Goal: Task Accomplishment & Management: Manage account settings

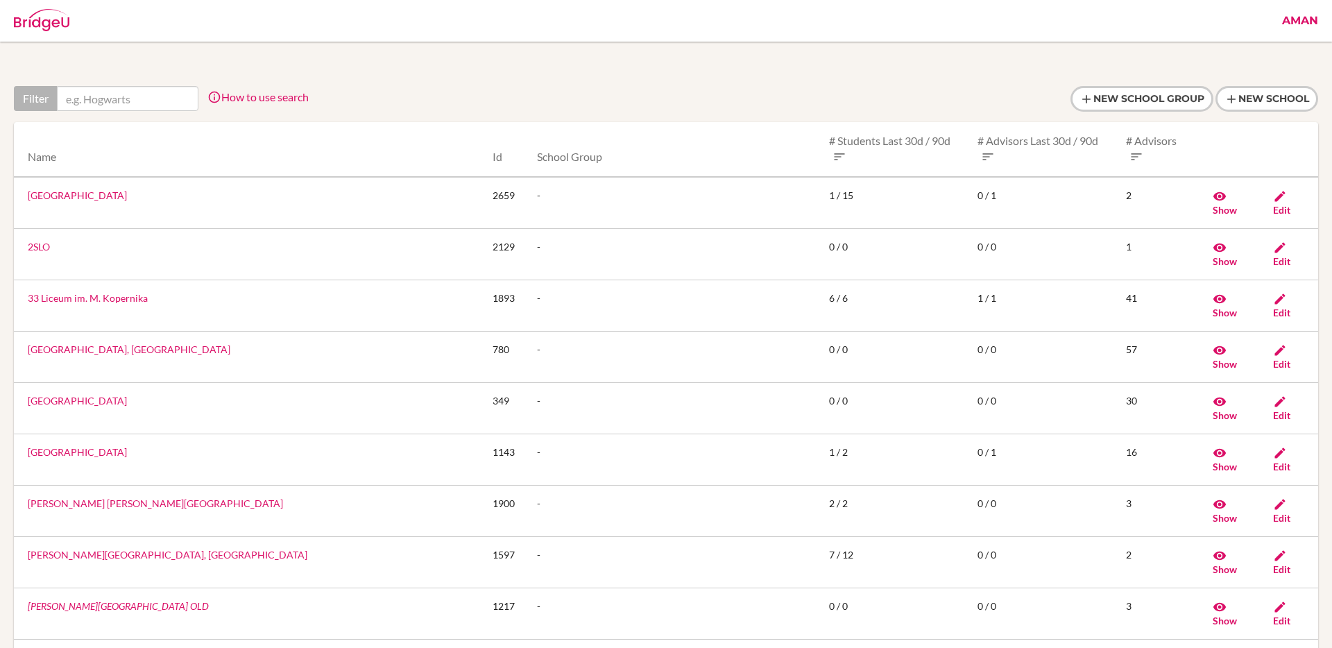
click at [1297, 19] on link "Aman" at bounding box center [1300, 21] width 50 height 42
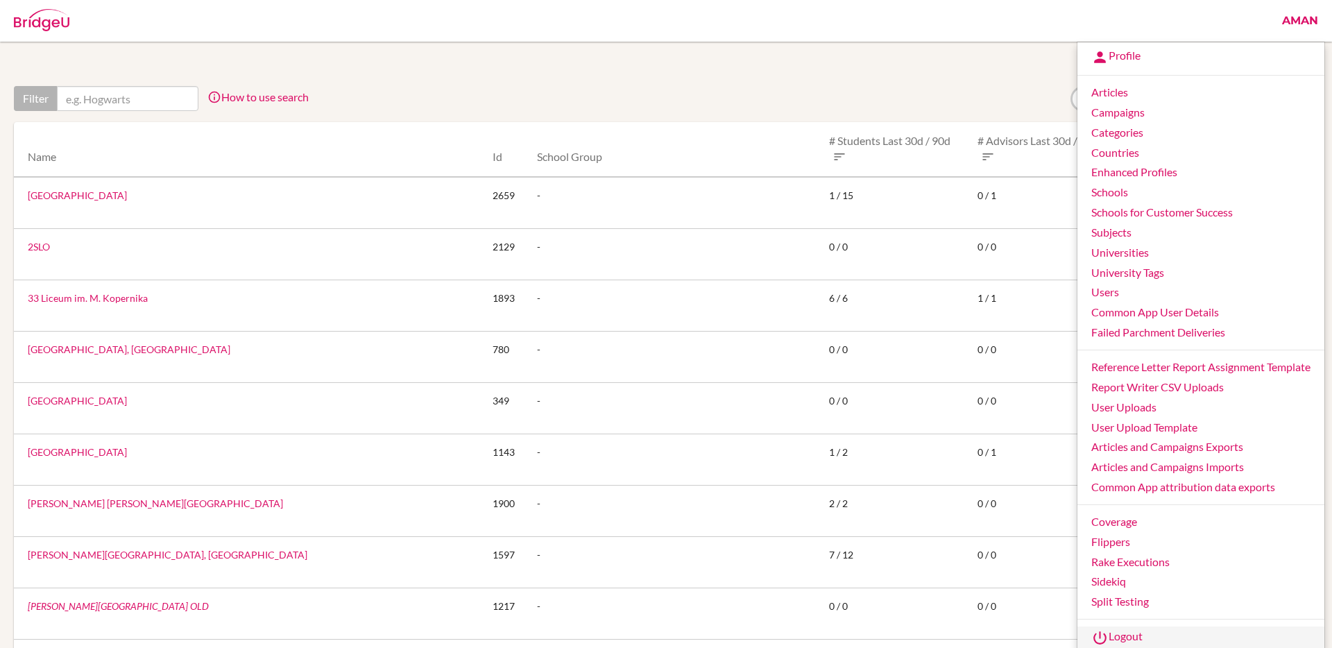
click at [1120, 638] on link "Logout" at bounding box center [1200, 637] width 247 height 22
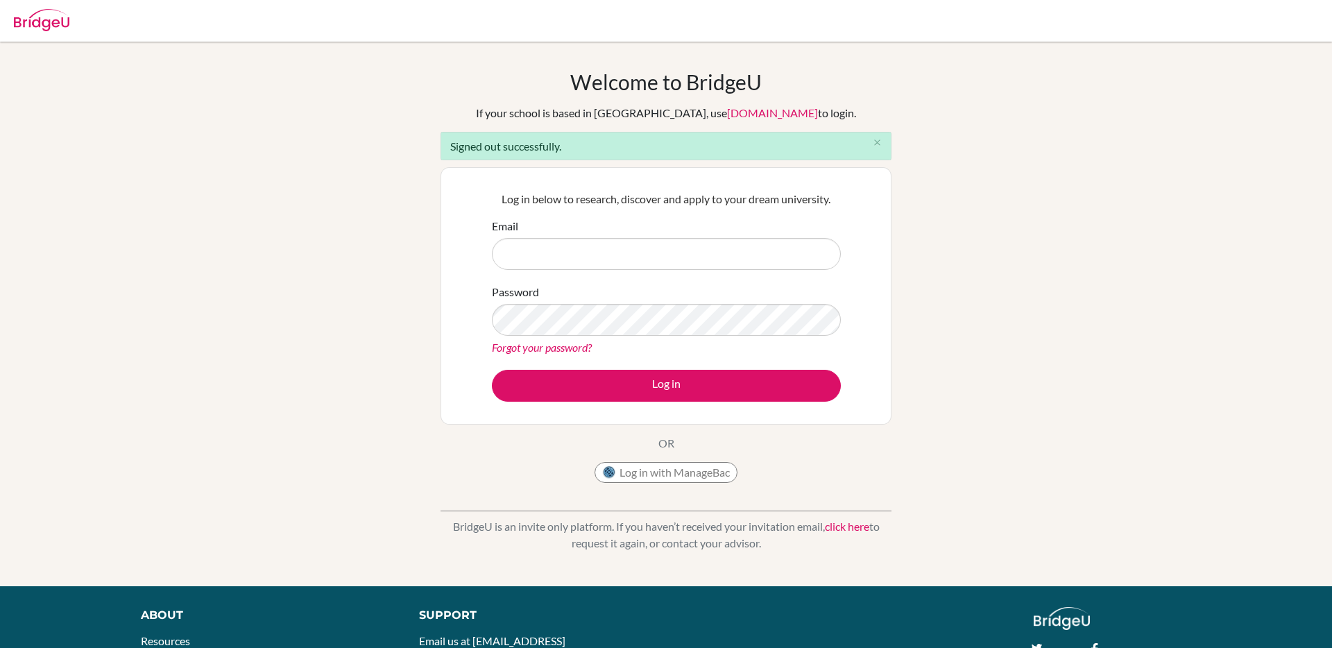
click at [605, 236] on div "Email" at bounding box center [666, 244] width 349 height 52
click at [592, 253] on input "Email" at bounding box center [666, 254] width 349 height 32
type input "[EMAIL_ADDRESS][DOMAIN_NAME]"
click at [492, 370] on button "Log in" at bounding box center [666, 386] width 349 height 32
